Goal: Information Seeking & Learning: Check status

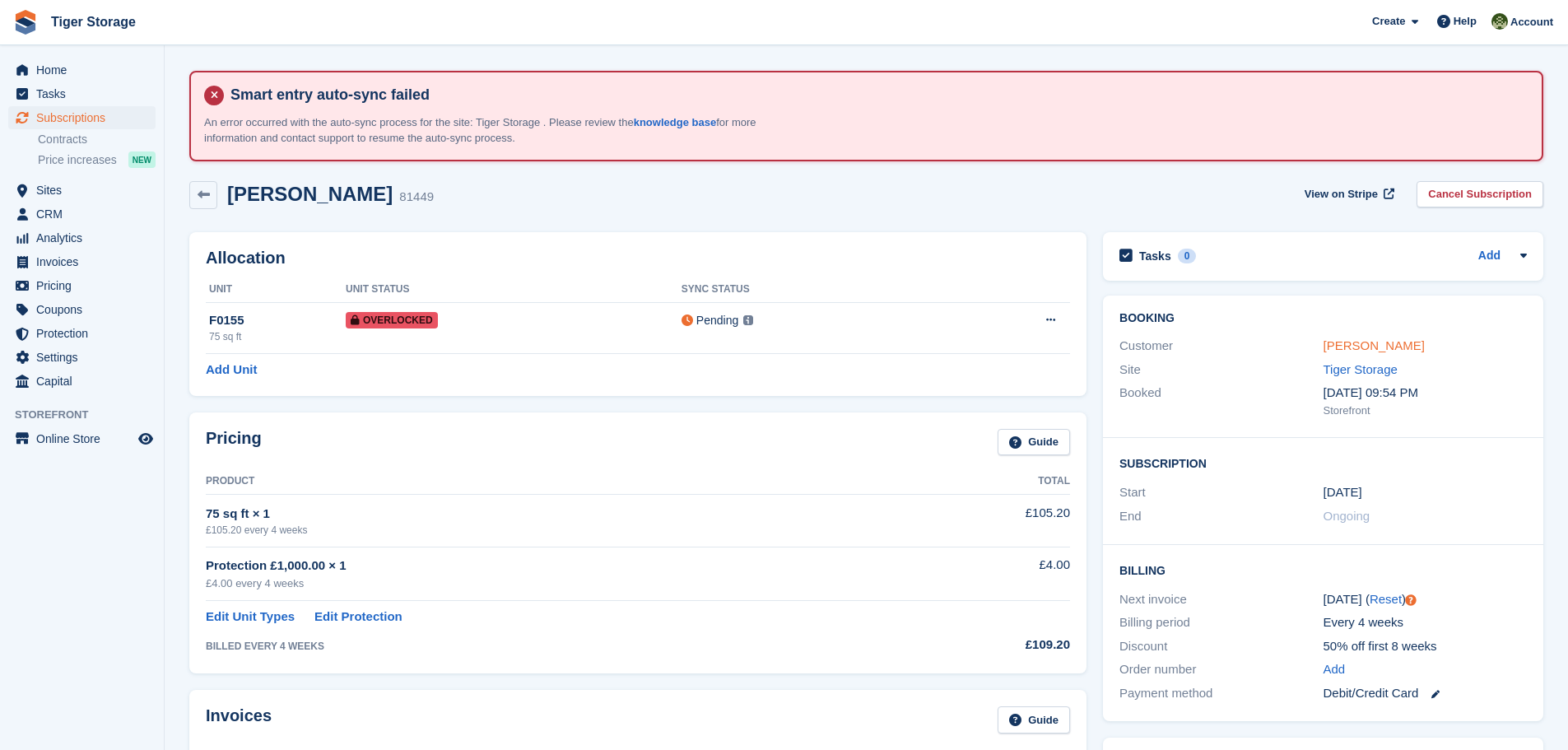
click at [1370, 344] on link "[PERSON_NAME]" at bounding box center [1374, 345] width 101 height 14
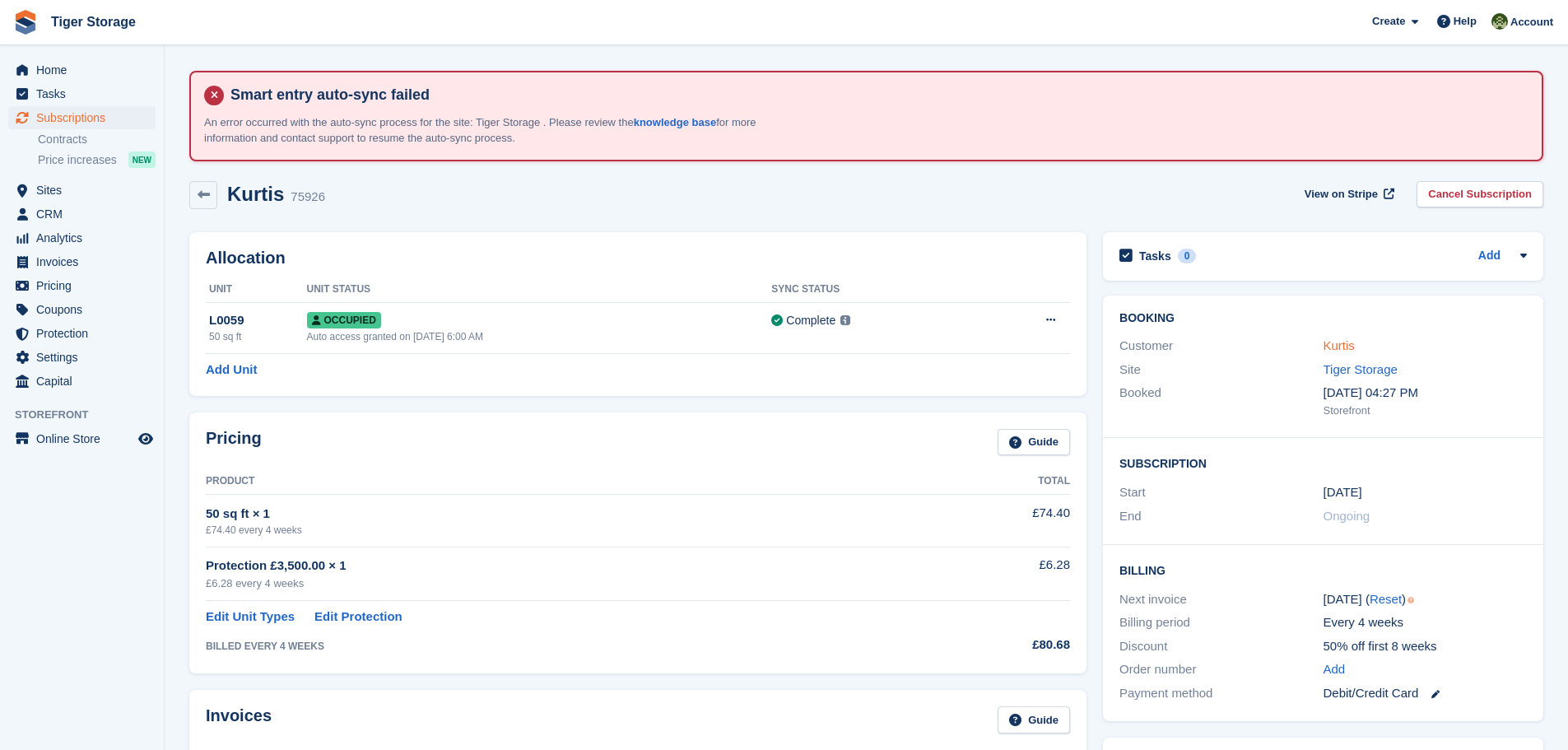
click at [1336, 349] on link "Kurtis" at bounding box center [1339, 345] width 31 height 14
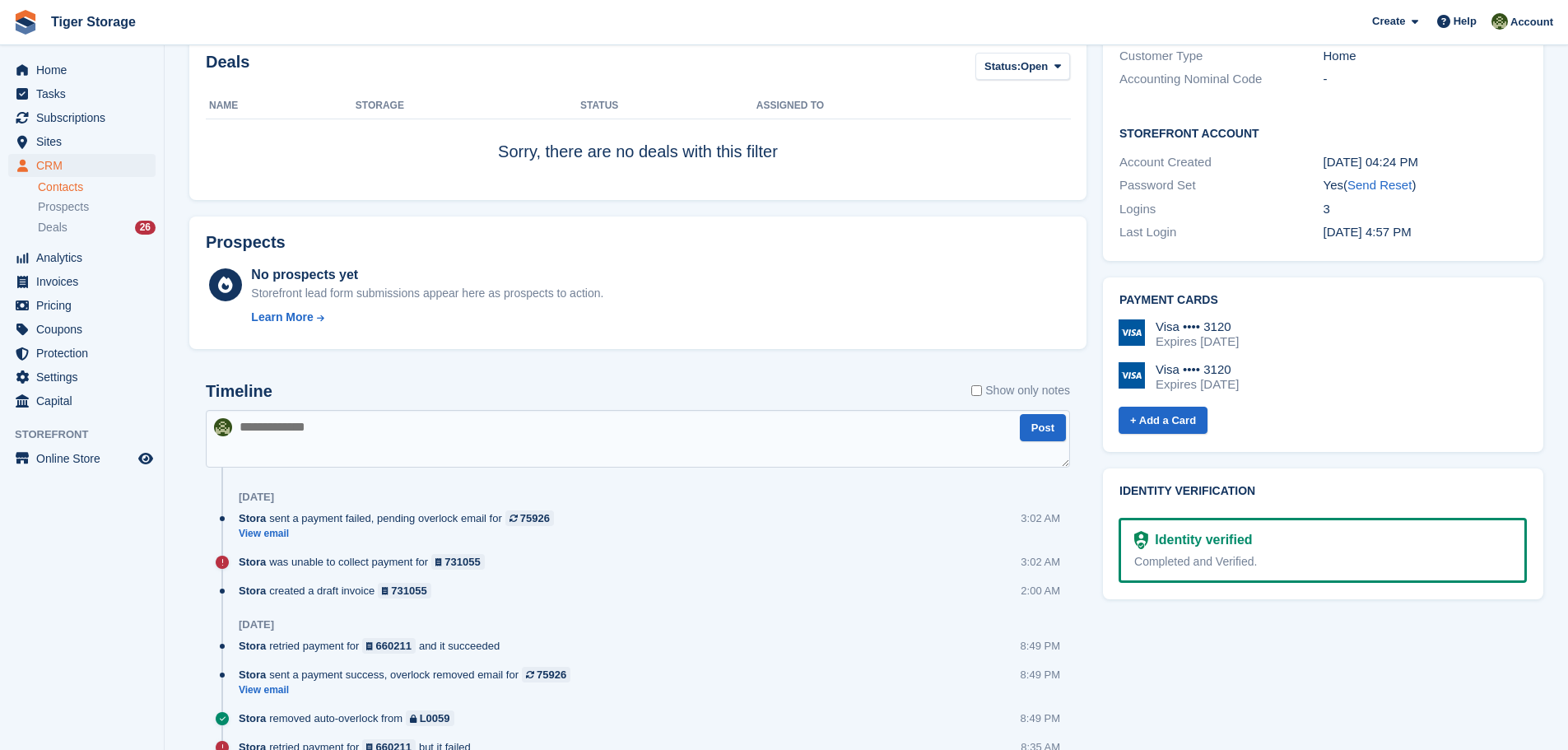
scroll to position [708, 0]
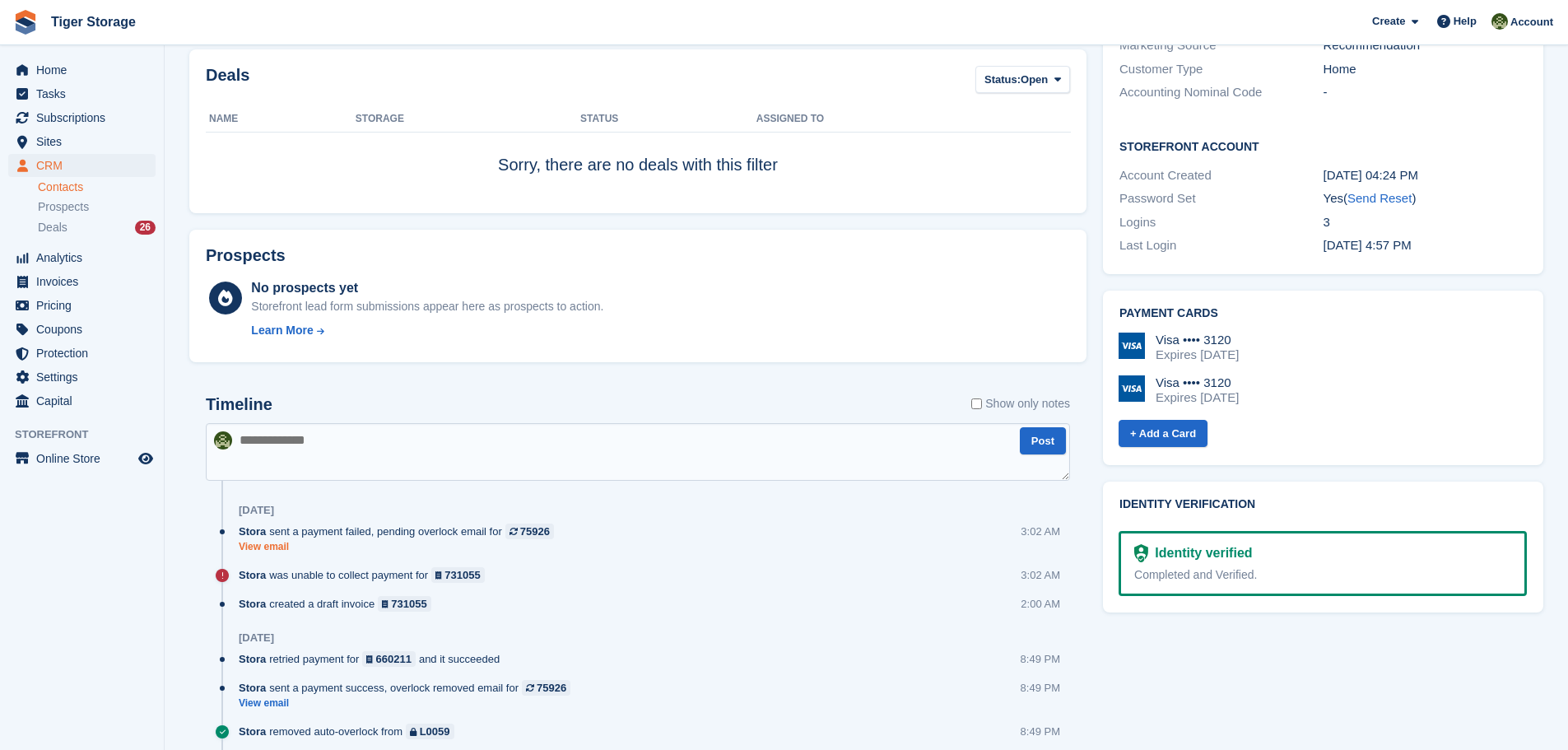
click at [276, 548] on link "View email" at bounding box center [400, 547] width 324 height 14
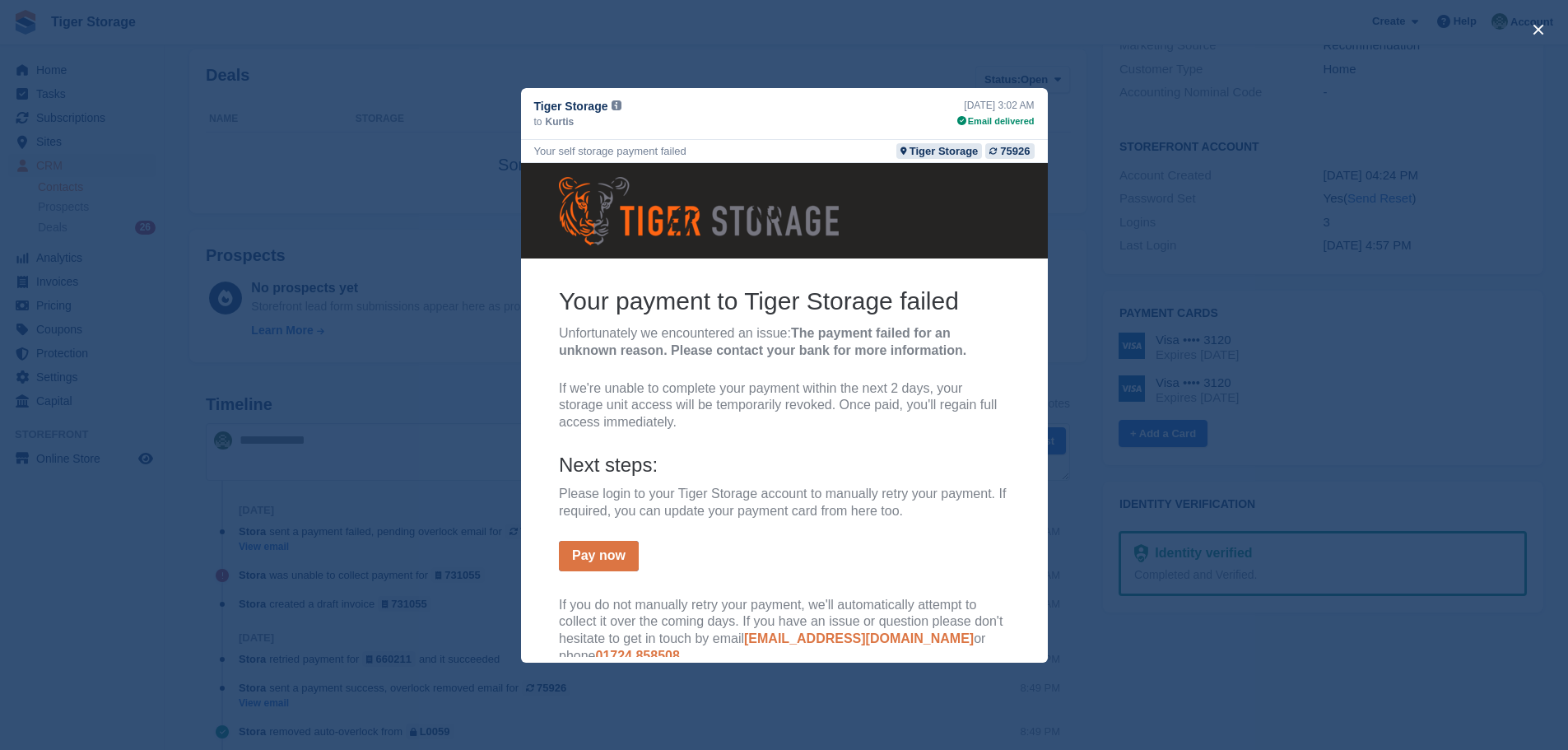
scroll to position [0, 0]
drag, startPoint x: 590, startPoint y: 491, endPoint x: 890, endPoint y: 490, distance: 300.0
click at [890, 490] on p "Please login to your Tiger Storage account to manually retry your payment. If r…" at bounding box center [784, 501] width 451 height 35
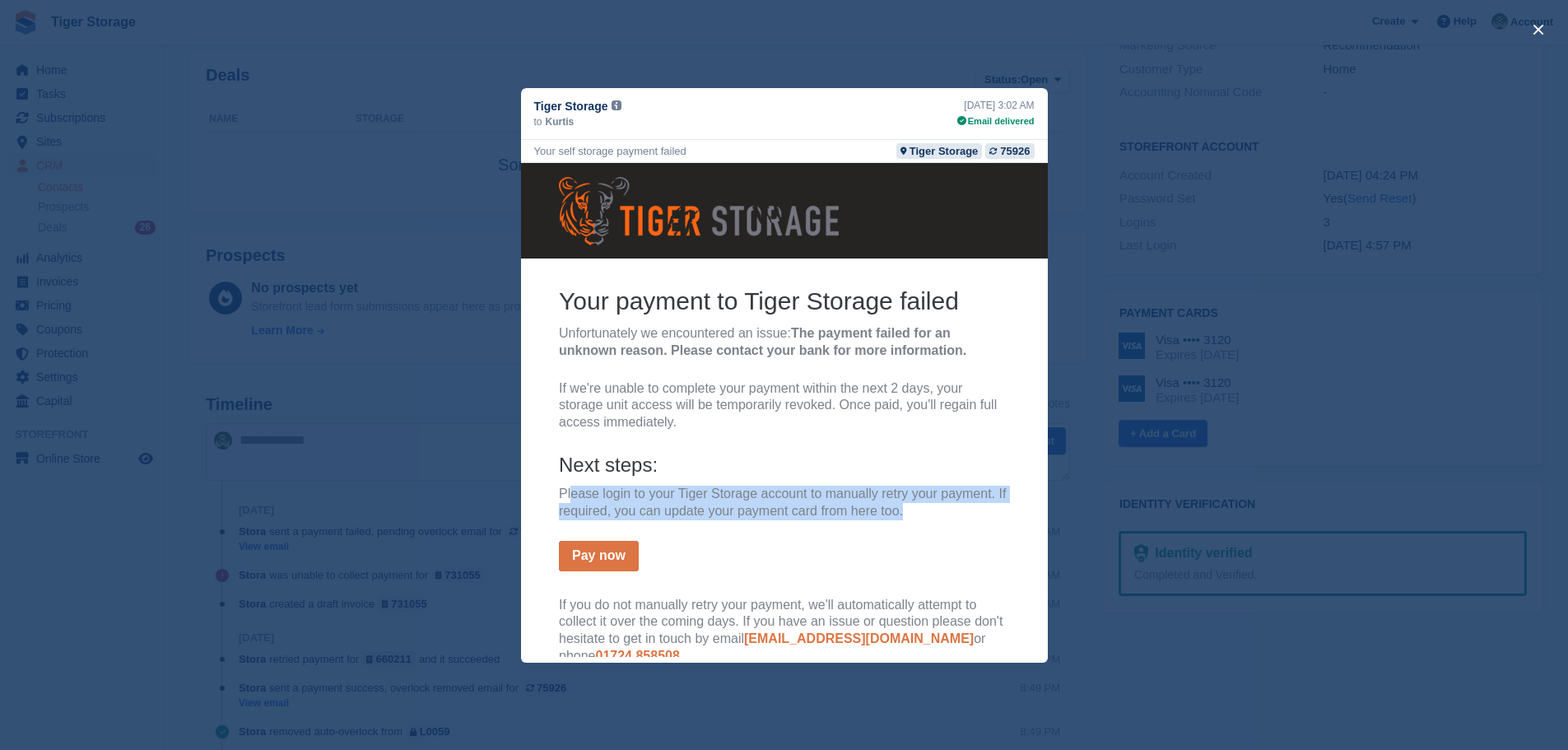
drag, startPoint x: 567, startPoint y: 488, endPoint x: 986, endPoint y: 506, distance: 419.4
click at [986, 506] on p "Please login to your Tiger Storage account to manually retry your payment. If r…" at bounding box center [784, 501] width 451 height 35
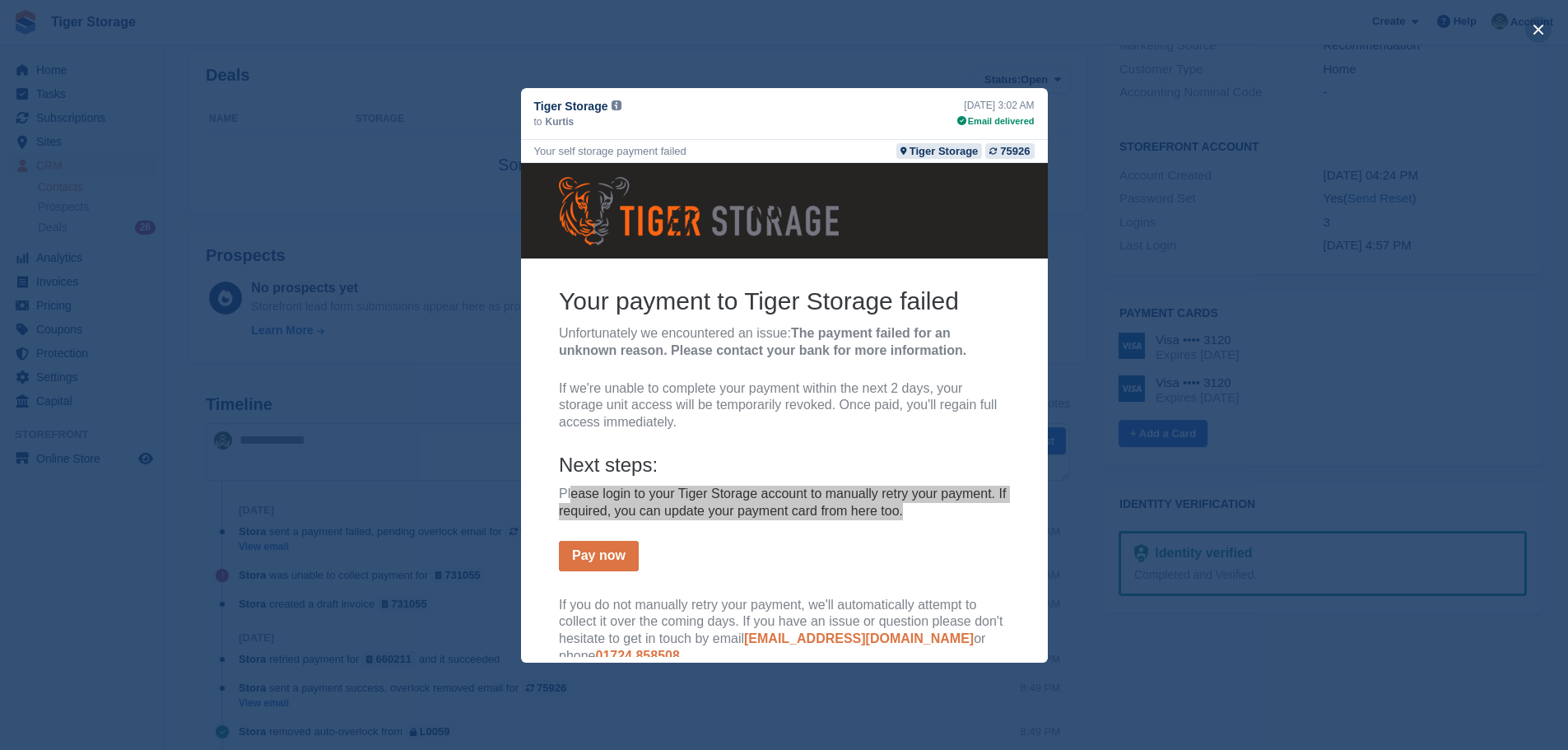
click at [1543, 27] on button "close" at bounding box center [1539, 29] width 26 height 26
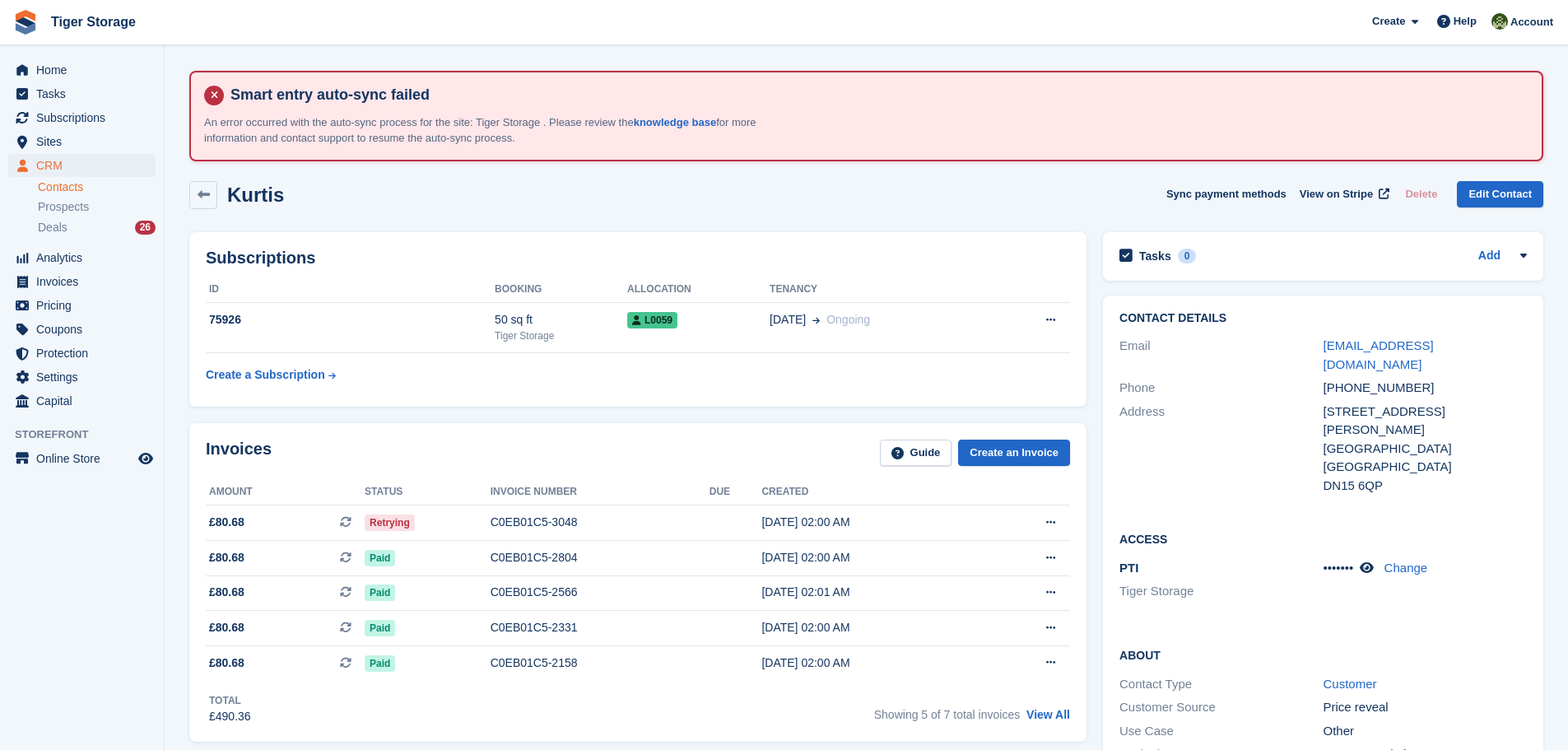
click at [51, 187] on link "Contacts" at bounding box center [97, 187] width 117 height 16
